Goal: Information Seeking & Learning: Learn about a topic

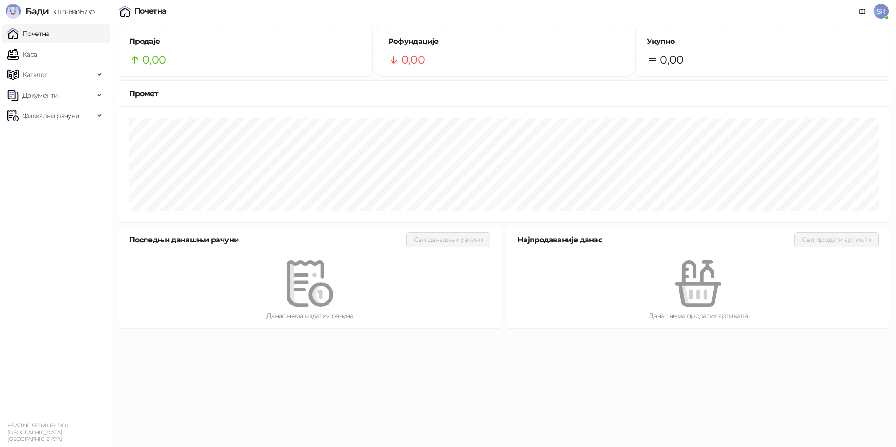
click at [886, 12] on span "SR" at bounding box center [881, 11] width 15 height 15
click at [767, 11] on div "Почетна SR" at bounding box center [447, 11] width 881 height 22
click at [15, 10] on img at bounding box center [13, 11] width 15 height 15
click at [59, 11] on span "3.11.0-b80b730" at bounding box center [72, 12] width 46 height 8
click at [136, 12] on div "Почетна" at bounding box center [150, 10] width 32 height 7
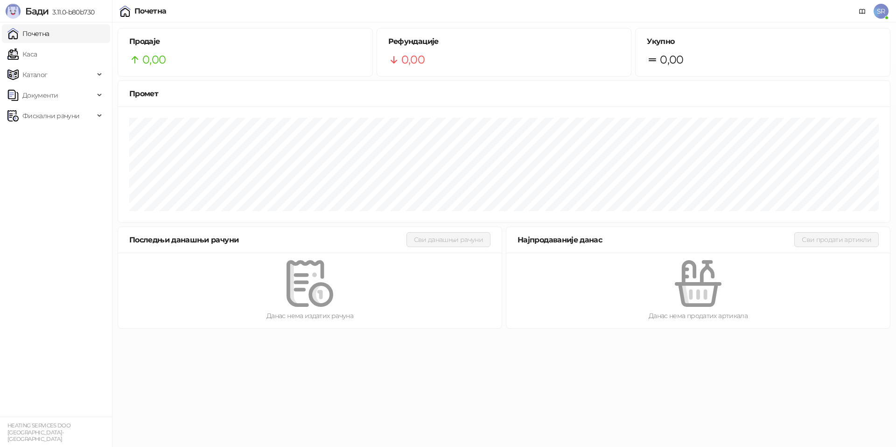
click at [131, 11] on div "Почетна" at bounding box center [143, 11] width 47 height 11
click at [861, 13] on icon at bounding box center [863, 11] width 6 height 4
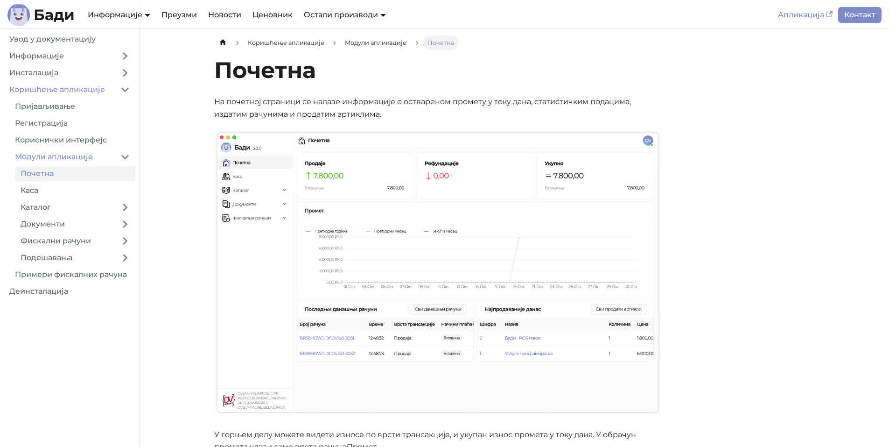
click at [828, 14] on icon "Main" at bounding box center [830, 14] width 7 height 7
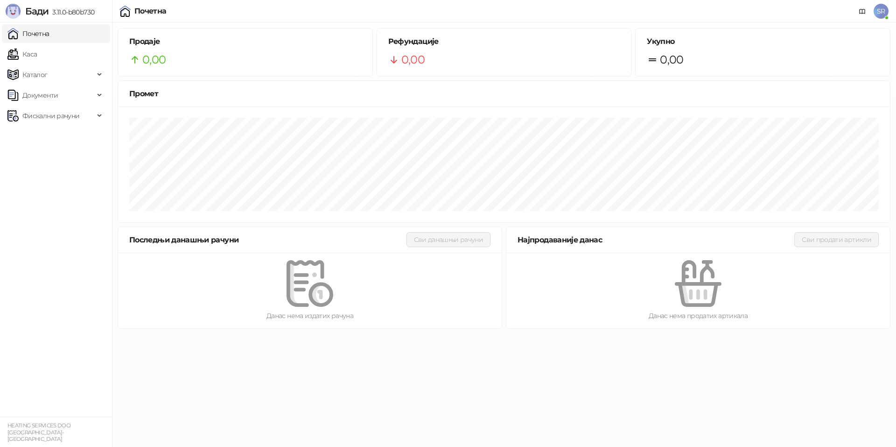
click at [879, 11] on span "SR" at bounding box center [881, 11] width 15 height 15
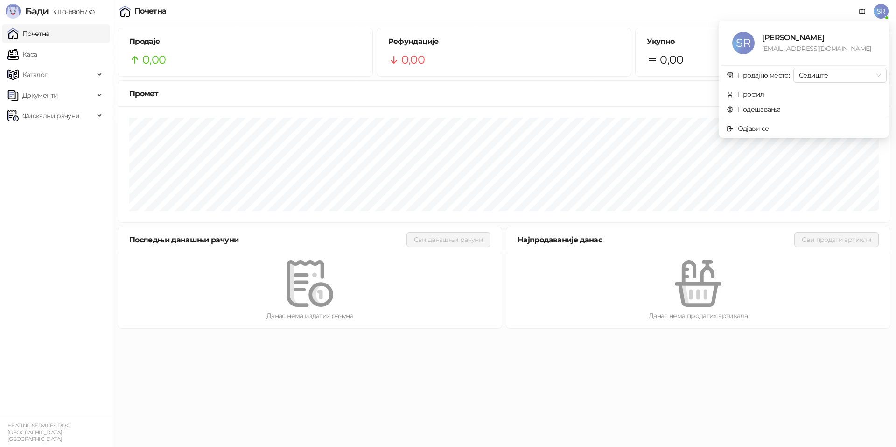
click at [747, 46] on span "SR" at bounding box center [744, 43] width 22 height 22
click at [754, 97] on div "Профил" at bounding box center [751, 94] width 27 height 10
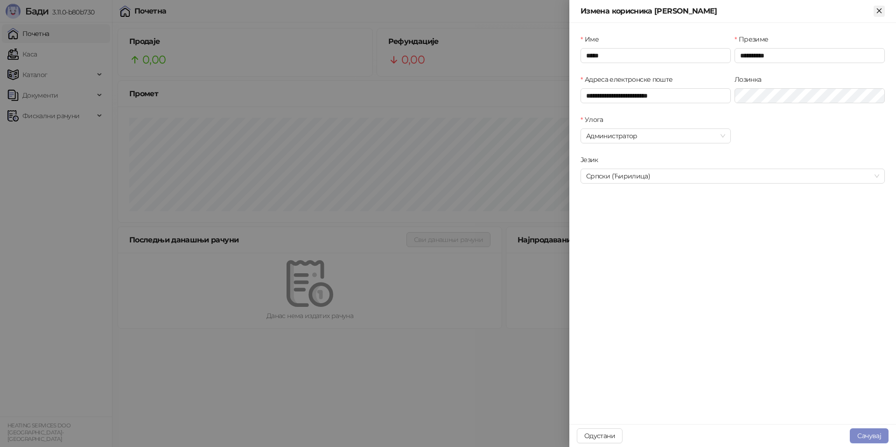
click at [881, 14] on icon "Close" at bounding box center [879, 11] width 8 height 8
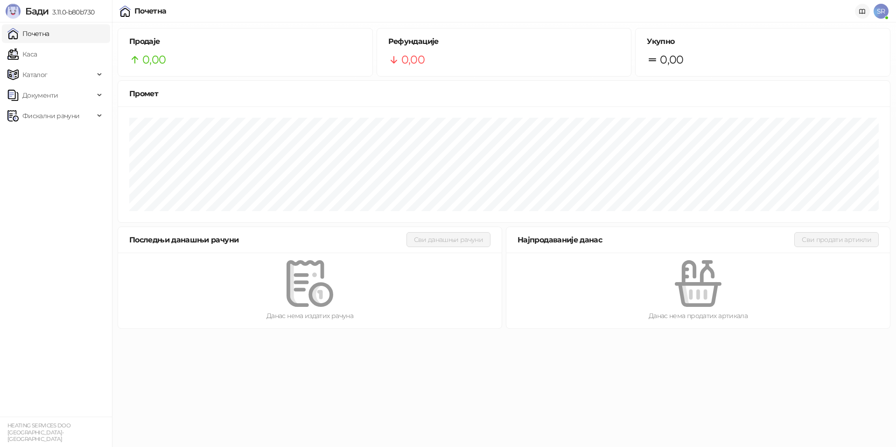
click at [864, 11] on icon at bounding box center [862, 11] width 7 height 7
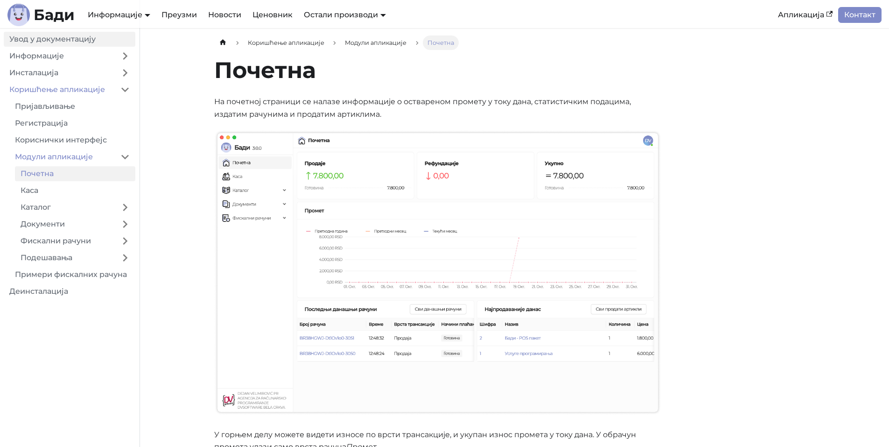
click at [70, 38] on link "Увод у документацију" at bounding box center [70, 39] width 132 height 15
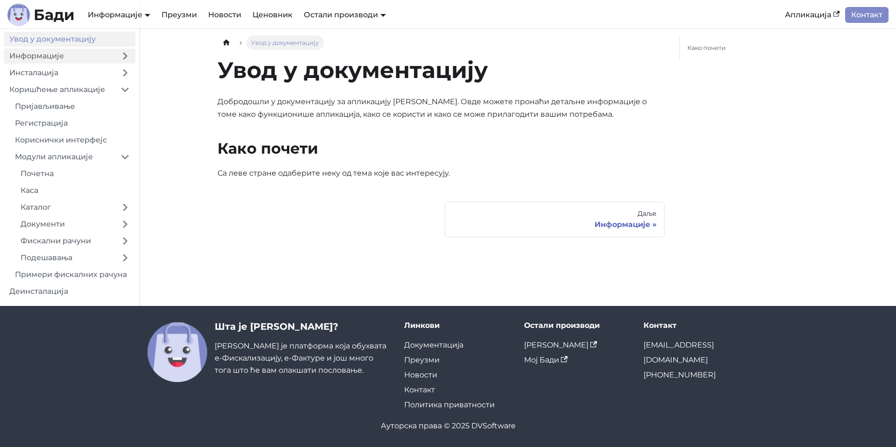
click at [60, 56] on link "Информације" at bounding box center [59, 56] width 111 height 15
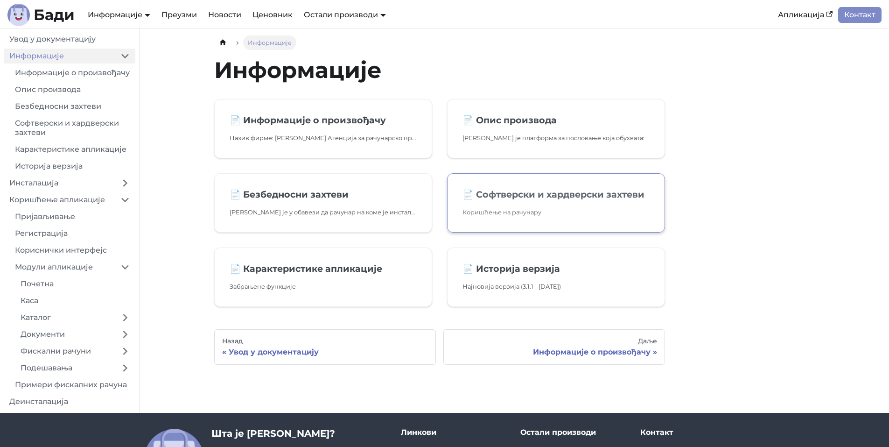
click at [515, 201] on link "📄️ Софтверски и хардверски захтеви Коришћење на рачунару" at bounding box center [556, 202] width 218 height 59
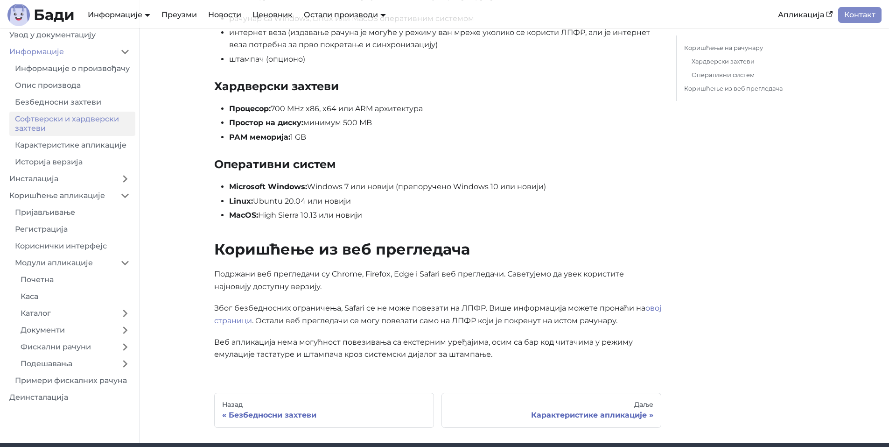
scroll to position [187, 0]
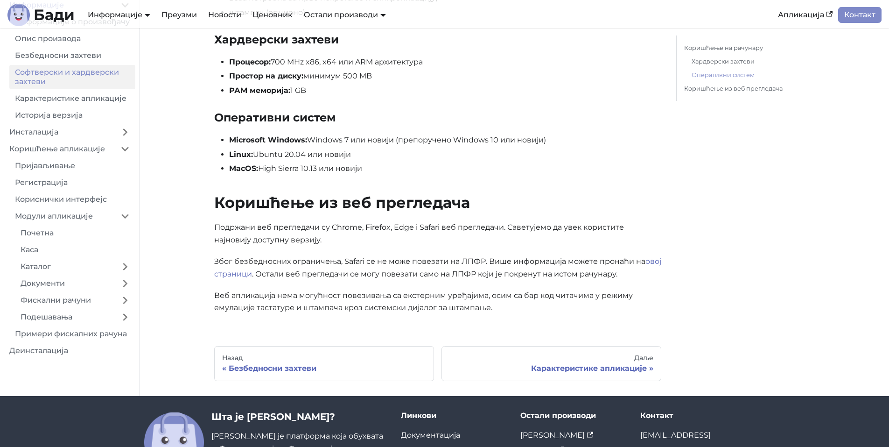
click at [736, 77] on link "Оперативни систем" at bounding box center [750, 75] width 116 height 10
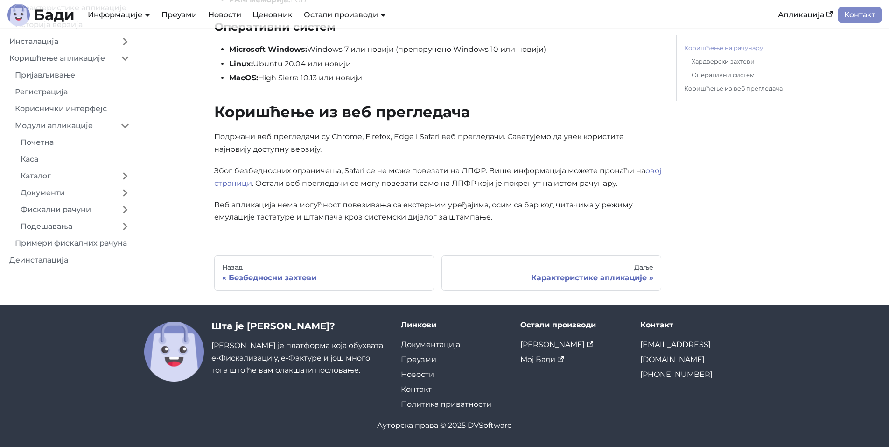
click at [728, 49] on link "Коришћење на рачунару" at bounding box center [747, 48] width 127 height 10
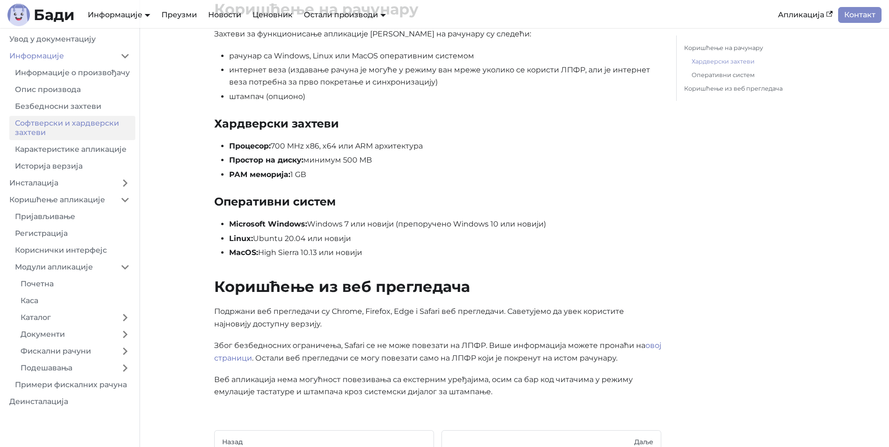
click at [727, 62] on link "Хардверски захтеви" at bounding box center [750, 61] width 116 height 10
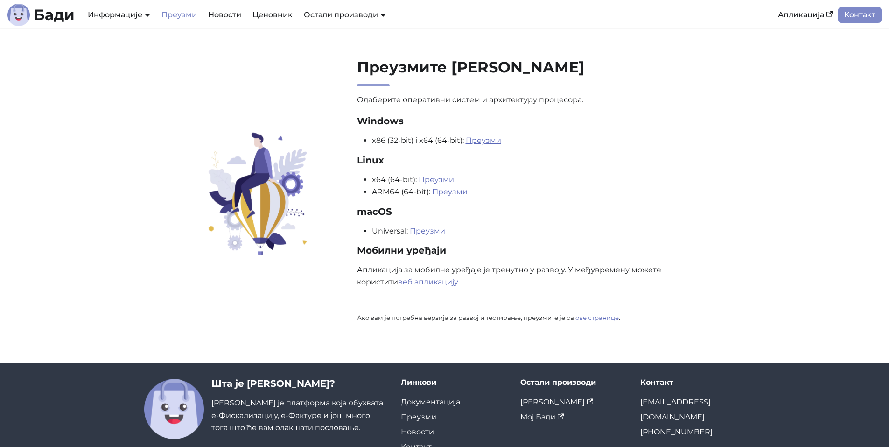
click at [483, 140] on link "Преузми" at bounding box center [483, 140] width 35 height 9
